Goal: Task Accomplishment & Management: Manage account settings

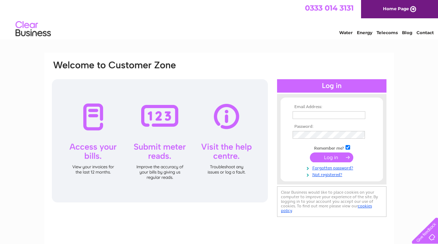
click at [333, 115] on input "text" at bounding box center [328, 115] width 73 height 8
type input "ashburnaesthetics@outlook.com"
click at [340, 159] on input "submit" at bounding box center [331, 158] width 43 height 10
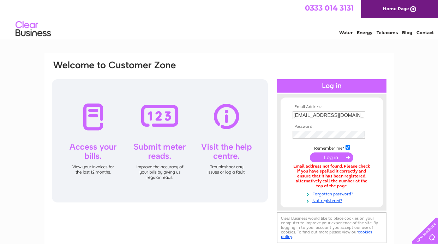
click at [362, 115] on input "[EMAIL_ADDRESS][DOMAIN_NAME]" at bounding box center [328, 115] width 73 height 8
type input "m"
click at [340, 116] on input "m" at bounding box center [328, 115] width 73 height 8
type input "[EMAIL_ADDRESS][DOMAIN_NAME]"
click at [331, 158] on input "submit" at bounding box center [331, 158] width 43 height 10
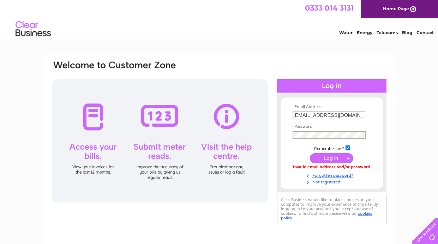
click at [328, 155] on input "submit" at bounding box center [331, 158] width 43 height 10
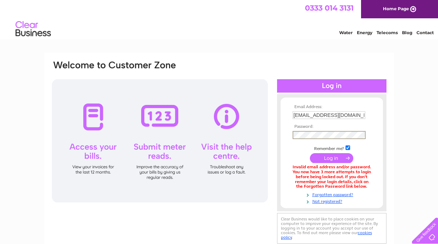
click at [336, 160] on input "submit" at bounding box center [331, 158] width 43 height 10
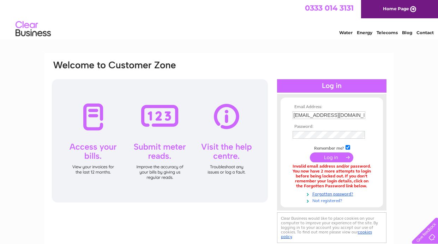
click at [348, 197] on link "Not registered?" at bounding box center [332, 200] width 80 height 7
click at [346, 196] on link "Forgotten password?" at bounding box center [332, 193] width 80 height 7
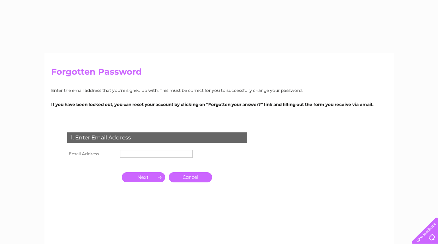
click at [140, 155] on input "text" at bounding box center [156, 154] width 73 height 8
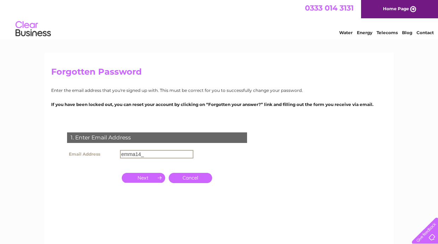
type input "emma14_10@hotmail.com"
click at [146, 178] on input "button" at bounding box center [143, 178] width 43 height 10
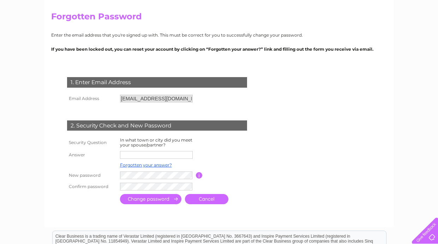
scroll to position [59, 0]
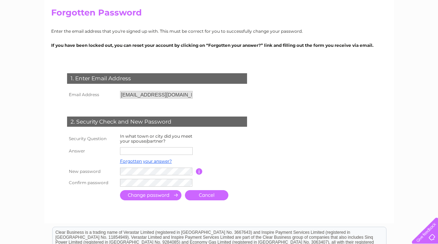
click at [176, 150] on input "text" at bounding box center [156, 151] width 73 height 8
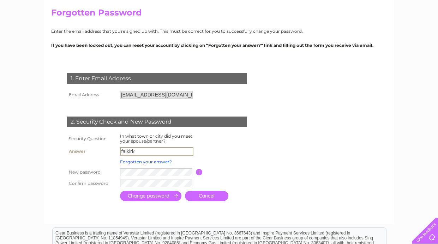
type input "falkirk"
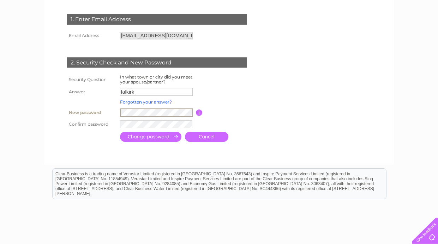
scroll to position [121, 0]
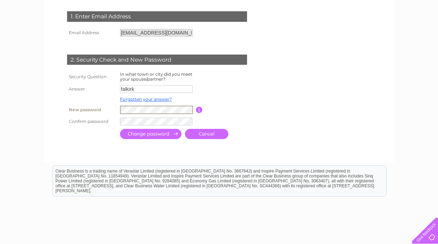
click at [199, 108] on input "button" at bounding box center [199, 110] width 7 height 6
click at [150, 132] on input "submit" at bounding box center [150, 134] width 61 height 10
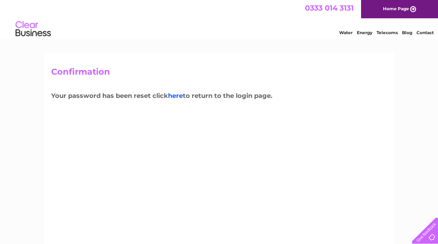
click at [180, 96] on link "here" at bounding box center [175, 96] width 15 height 8
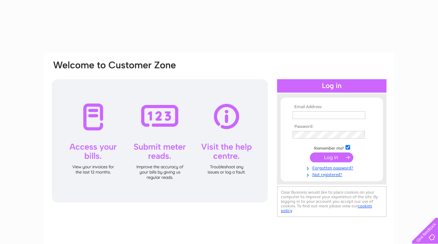
type input "emma14_10@hotmail.com"
click at [340, 160] on input "submit" at bounding box center [331, 158] width 43 height 10
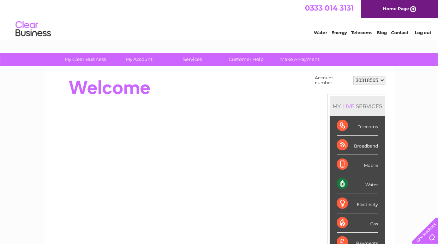
click at [371, 179] on div "Water" at bounding box center [356, 184] width 41 height 19
click at [128, 58] on link "My Account" at bounding box center [139, 59] width 58 height 13
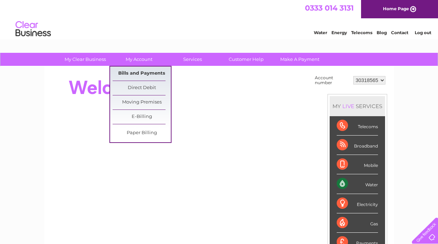
click at [161, 75] on link "Bills and Payments" at bounding box center [141, 74] width 58 height 14
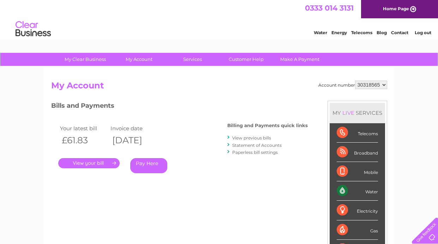
click at [94, 161] on link "." at bounding box center [88, 163] width 61 height 10
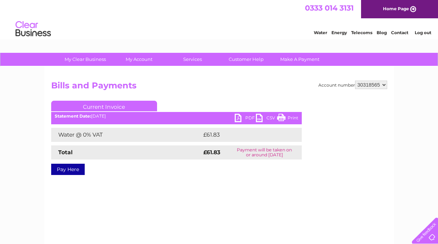
click at [375, 87] on select "30318565" at bounding box center [371, 85] width 32 height 8
click at [385, 88] on select "30318565" at bounding box center [371, 85] width 32 height 8
click at [86, 60] on link "My Clear Business" at bounding box center [85, 59] width 58 height 13
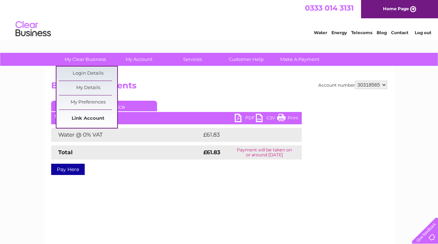
click at [93, 116] on link "Link Account" at bounding box center [88, 119] width 58 height 14
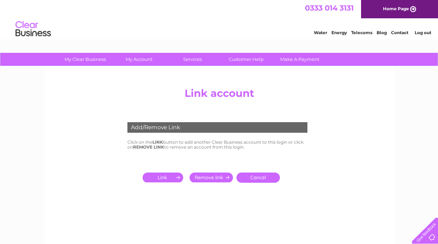
click at [167, 177] on input "submit" at bounding box center [163, 178] width 43 height 10
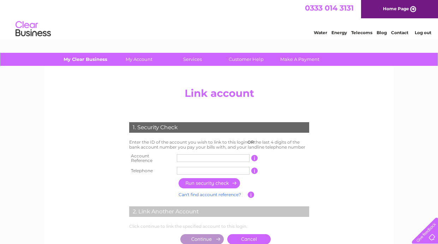
click at [85, 57] on link "My Clear Business" at bounding box center [85, 59] width 58 height 13
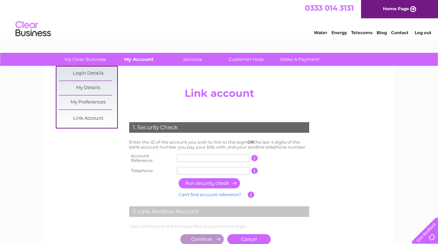
click at [147, 62] on link "My Account" at bounding box center [139, 59] width 58 height 13
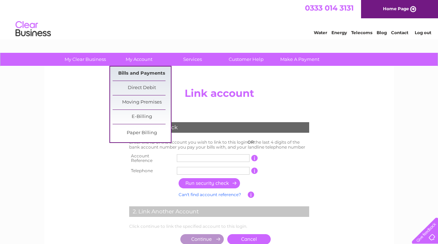
click at [156, 75] on link "Bills and Payments" at bounding box center [141, 74] width 58 height 14
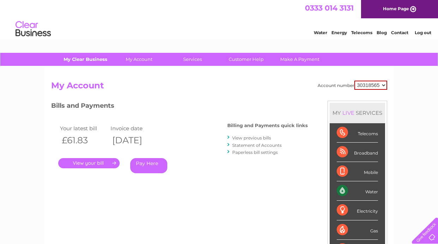
click at [93, 62] on link "My Clear Business" at bounding box center [85, 59] width 58 height 13
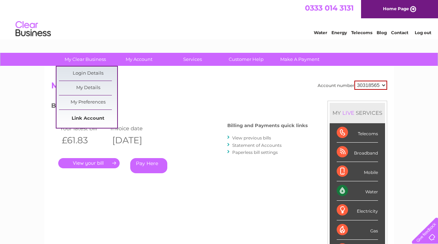
click at [101, 121] on link "Link Account" at bounding box center [88, 119] width 58 height 14
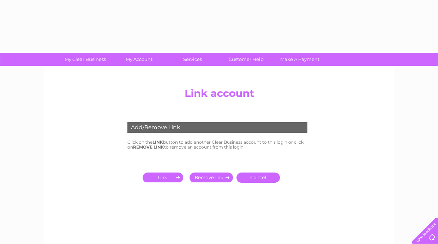
click at [165, 180] on input "submit" at bounding box center [163, 178] width 43 height 10
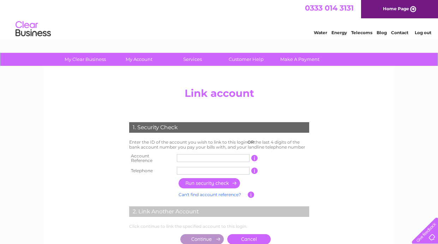
click at [205, 157] on input "text" at bounding box center [213, 158] width 73 height 8
type input "30321308"
click at [199, 169] on input "text" at bounding box center [213, 171] width 73 height 8
type input "07940177113"
click at [223, 182] on input "button" at bounding box center [209, 183] width 62 height 10
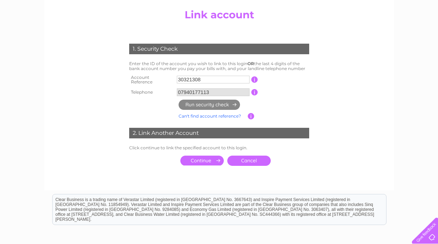
scroll to position [79, 0]
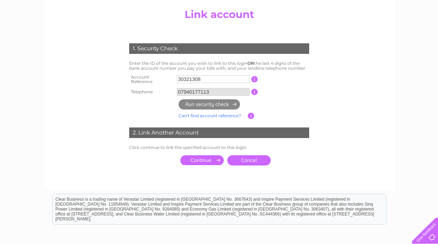
click at [203, 156] on input "submit" at bounding box center [201, 161] width 43 height 10
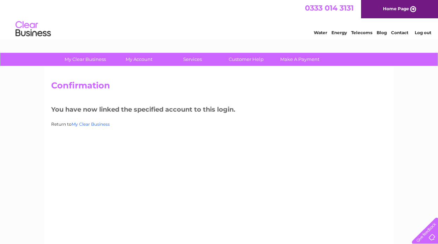
click at [92, 125] on link "My Clear Business" at bounding box center [91, 124] width 38 height 5
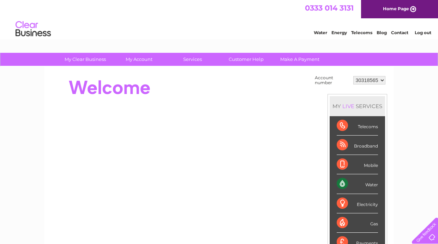
click at [378, 80] on select "30318565 30321308" at bounding box center [369, 80] width 32 height 8
select select "30321308"
click at [354, 76] on select "30318565 30321308" at bounding box center [369, 80] width 32 height 8
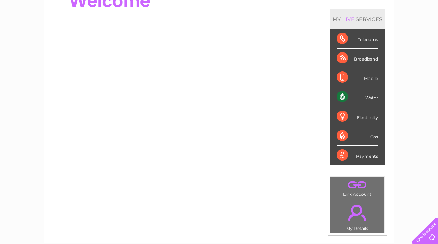
scroll to position [87, 0]
click at [346, 129] on div "Gas" at bounding box center [356, 135] width 41 height 19
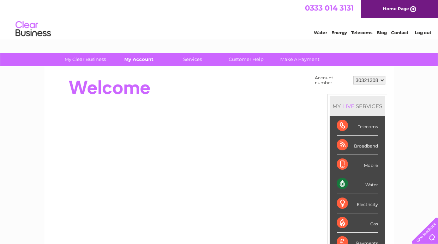
click at [144, 55] on link "My Account" at bounding box center [139, 59] width 58 height 13
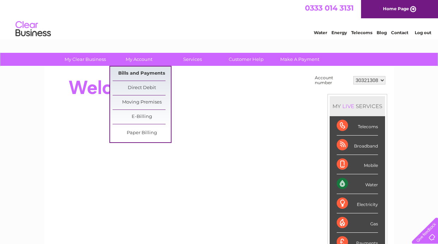
click at [155, 74] on link "Bills and Payments" at bounding box center [141, 74] width 58 height 14
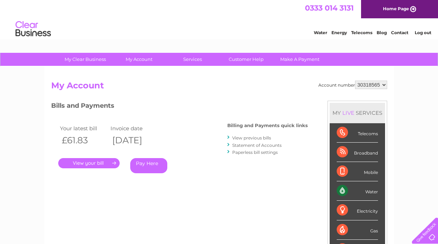
click at [382, 81] on select "30318565 30321308" at bounding box center [371, 85] width 32 height 8
select select "30321308"
click at [356, 81] on select "30318565 30321308" at bounding box center [371, 85] width 32 height 8
click at [261, 137] on link "View previous bills" at bounding box center [251, 137] width 39 height 5
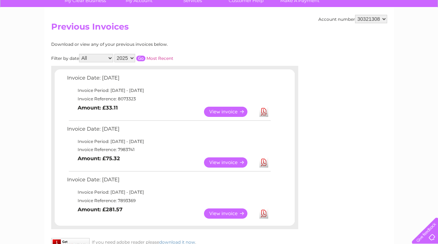
scroll to position [59, 0]
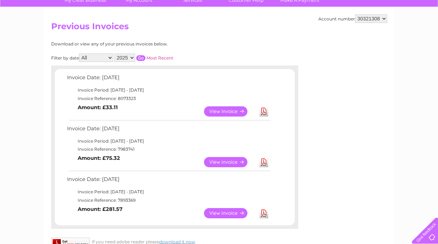
click at [215, 164] on link "View" at bounding box center [230, 162] width 52 height 10
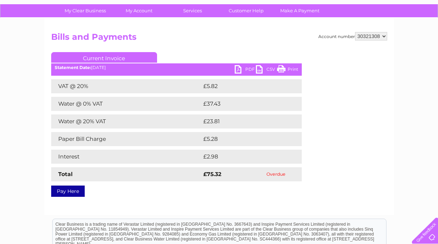
scroll to position [49, 0]
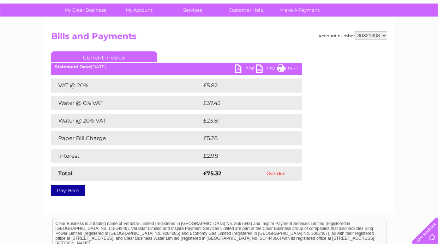
click at [245, 68] on link "PDF" at bounding box center [244, 70] width 21 height 10
click at [278, 173] on td "Overdue" at bounding box center [275, 174] width 51 height 14
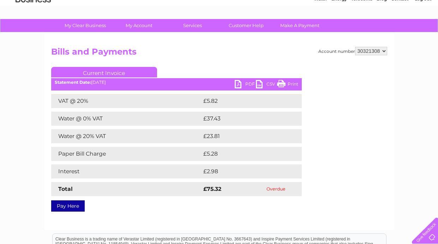
scroll to position [0, 0]
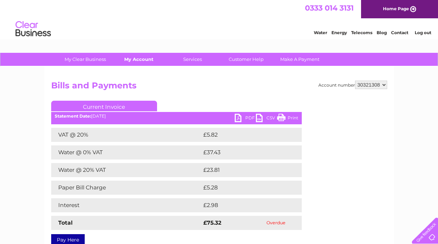
click at [140, 55] on link "My Account" at bounding box center [139, 59] width 58 height 13
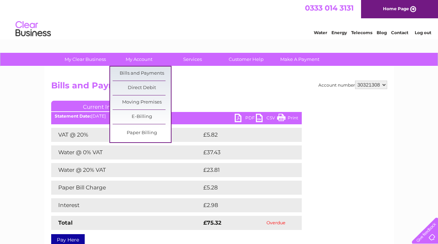
click at [230, 90] on h2 "Bills and Payments" at bounding box center [219, 87] width 336 height 13
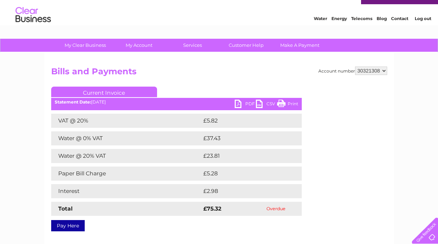
scroll to position [56, 0]
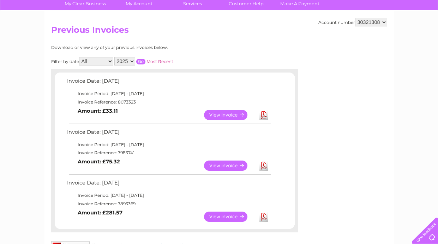
click at [220, 116] on link "View" at bounding box center [230, 115] width 52 height 10
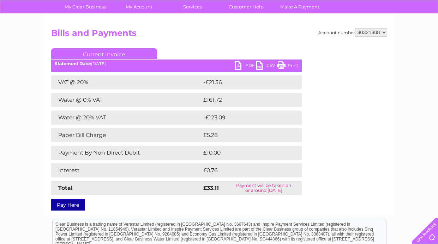
scroll to position [55, 0]
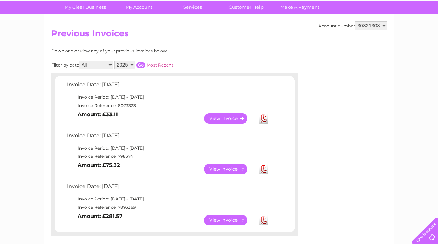
click at [226, 222] on link "View" at bounding box center [230, 220] width 52 height 10
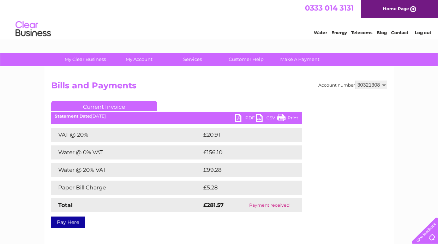
click at [244, 116] on link "PDF" at bounding box center [244, 119] width 21 height 10
click at [244, 122] on link "PDF" at bounding box center [244, 119] width 21 height 10
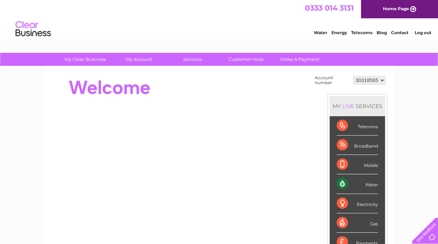
click at [382, 79] on select "30318565 30321308" at bounding box center [369, 80] width 32 height 8
select select "30321308"
click at [354, 76] on select "30318565 30321308" at bounding box center [369, 80] width 32 height 8
click at [145, 60] on link "My Account" at bounding box center [139, 59] width 58 height 13
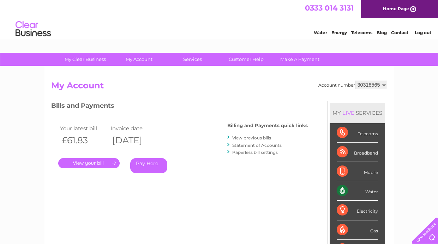
click at [381, 83] on select "30318565 30321308" at bounding box center [371, 85] width 32 height 8
click at [374, 110] on div "MY LIVE SERVICES" at bounding box center [356, 113] width 55 height 20
click at [380, 84] on select "30318565 30321308" at bounding box center [371, 85] width 32 height 8
select select "30321308"
click at [356, 81] on select "30318565 30321308" at bounding box center [371, 85] width 32 height 8
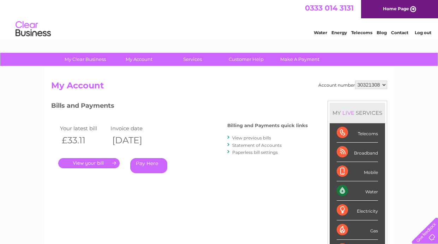
click at [98, 158] on link "." at bounding box center [88, 163] width 61 height 10
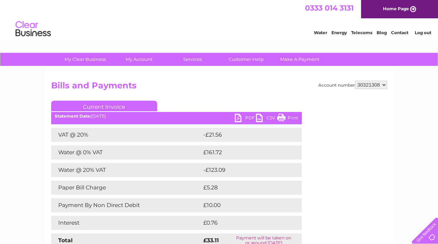
click at [242, 121] on link "PDF" at bounding box center [244, 119] width 21 height 10
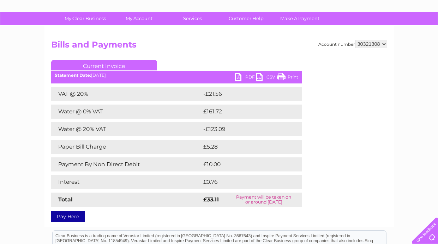
scroll to position [42, 0]
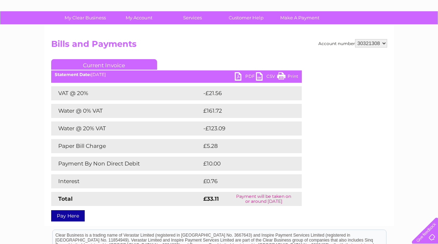
click at [218, 159] on td "£10.00" at bounding box center [244, 164] width 86 height 14
click at [242, 75] on link "PDF" at bounding box center [244, 77] width 21 height 10
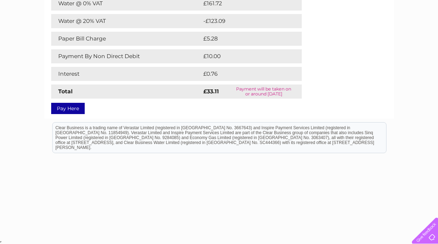
scroll to position [84, 0]
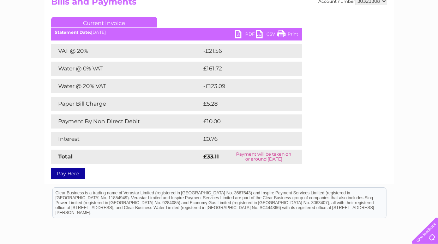
click at [245, 33] on link "PDF" at bounding box center [244, 35] width 21 height 10
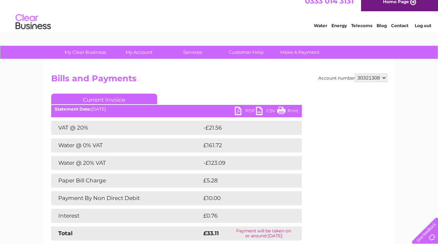
scroll to position [0, 0]
